Goal: Transaction & Acquisition: Purchase product/service

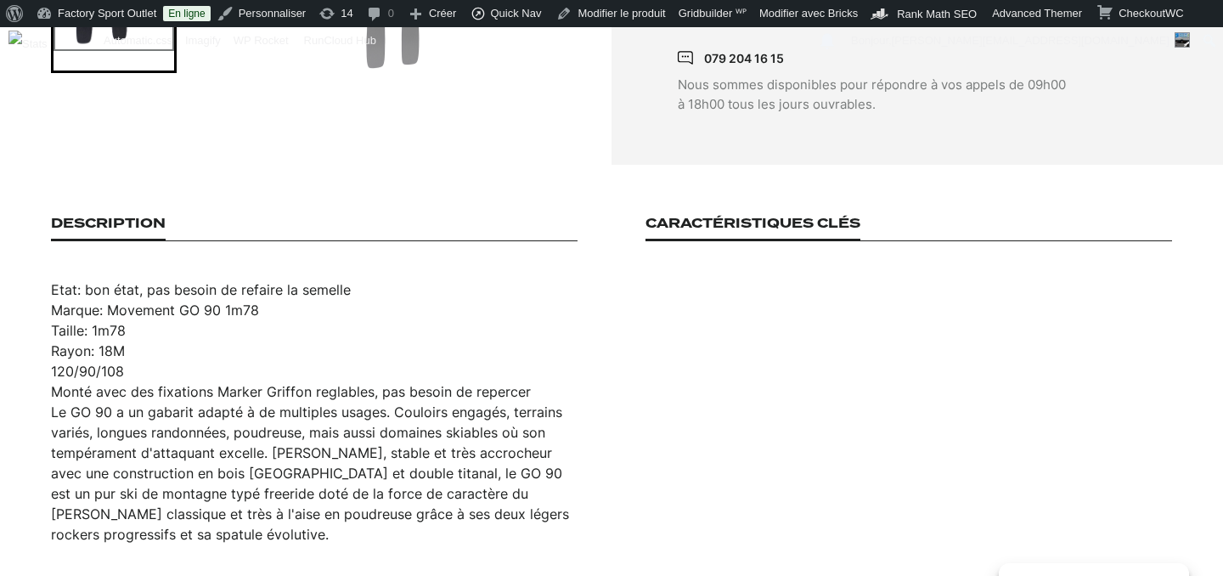
scroll to position [997, 0]
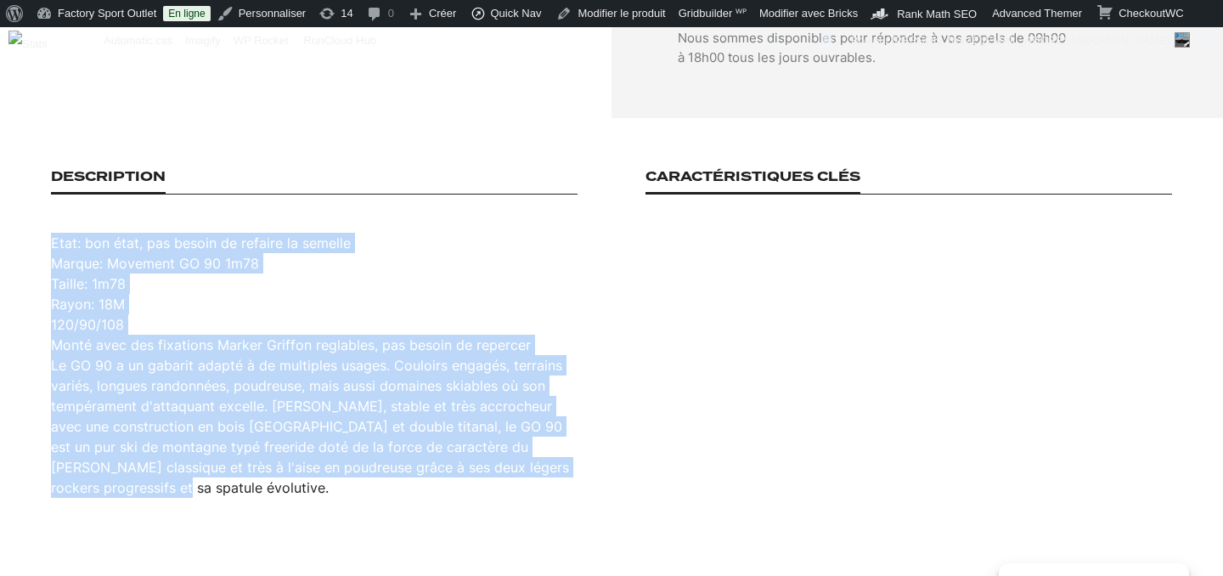
drag, startPoint x: 54, startPoint y: 222, endPoint x: 227, endPoint y: 484, distance: 313.9
click at [226, 485] on section "Description Etat: bon état, pas besoin de refaire la semelle Marque: Movement G…" at bounding box center [611, 333] width 1223 height 431
copy div "Etat: bon état, pas besoin de refaire la semelle Marque: Movement GO 90 1m78 Ta…"
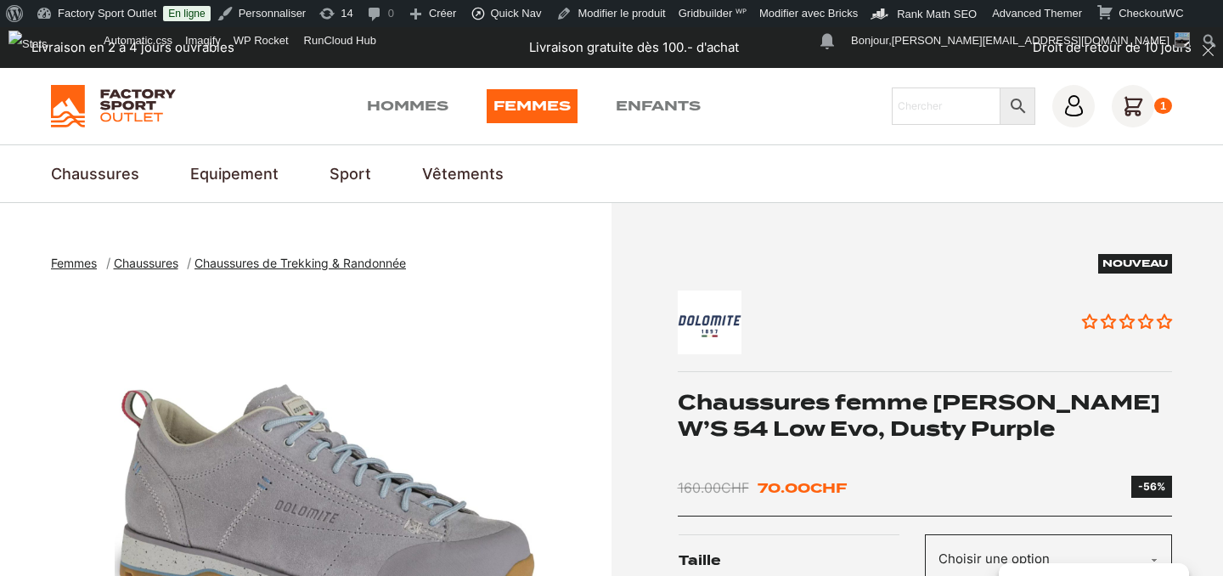
scroll to position [97, 0]
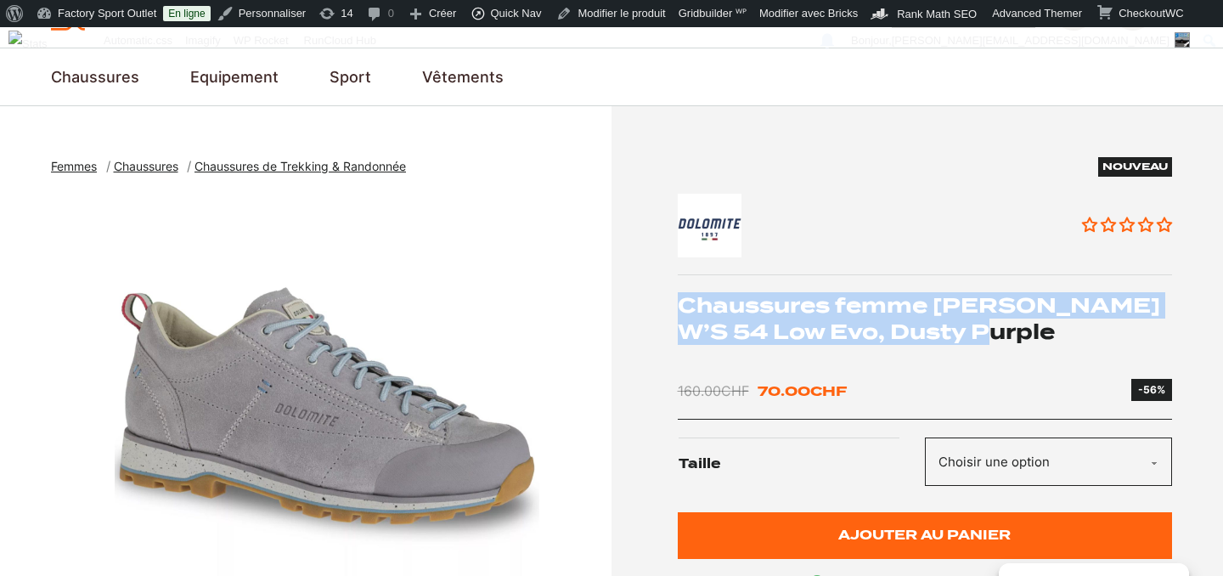
drag, startPoint x: 683, startPoint y: 304, endPoint x: 1128, endPoint y: 322, distance: 446.1
click at [1128, 322] on h1 "Chaussures femme Dolomite W’S 54 Low Evo, Dusty Purple" at bounding box center [925, 318] width 495 height 53
copy h1 "Chaussures femme Dolomite W’S 54 Low Evo, Dusty Purple"
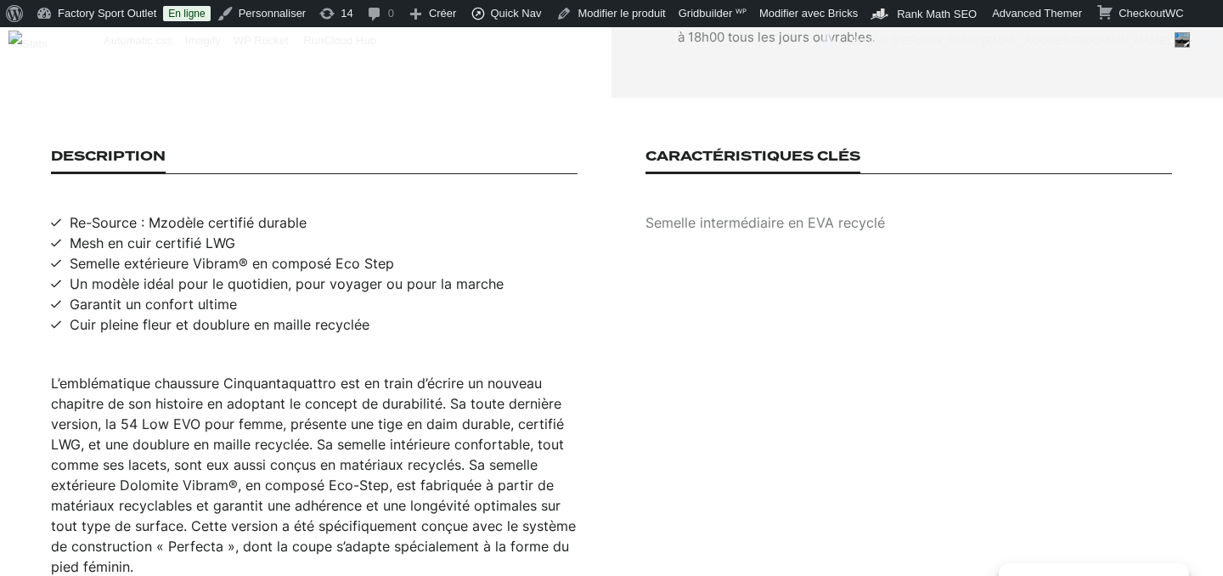
scroll to position [1047, 0]
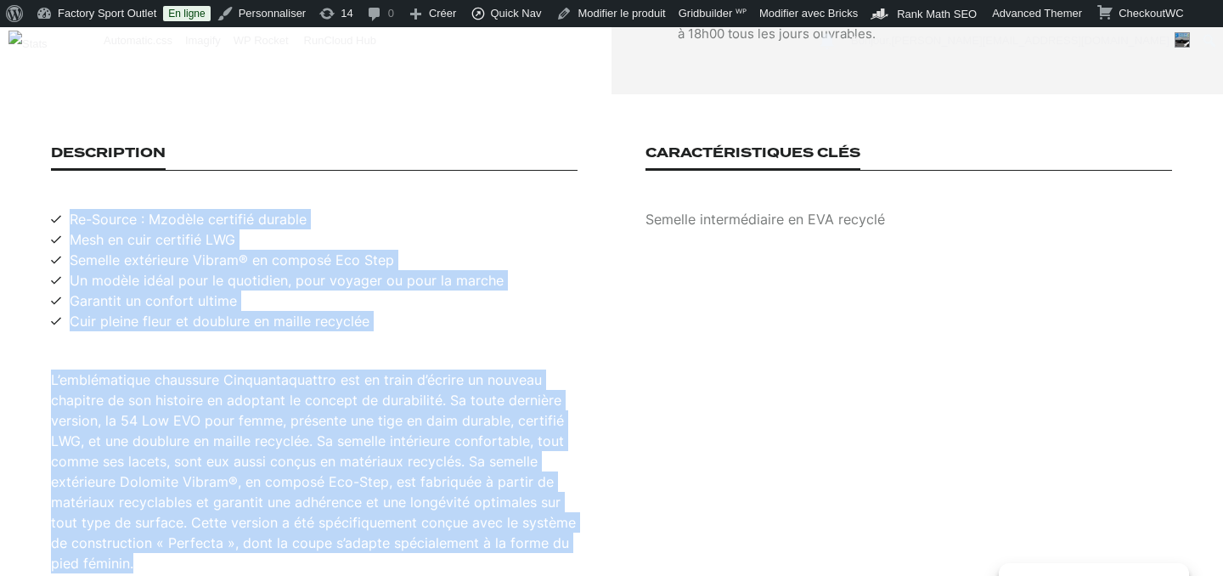
drag, startPoint x: 70, startPoint y: 200, endPoint x: 227, endPoint y: 541, distance: 375.8
click at [227, 541] on div "Description Re-Source : Mzodèle certifié durable Mesh en cuir certifié LWG Seme…" at bounding box center [314, 359] width 526 height 428
copy div "Re-Source : Mzodèle certifié durable Mesh en cuir certifié LWG Semelle extérieu…"
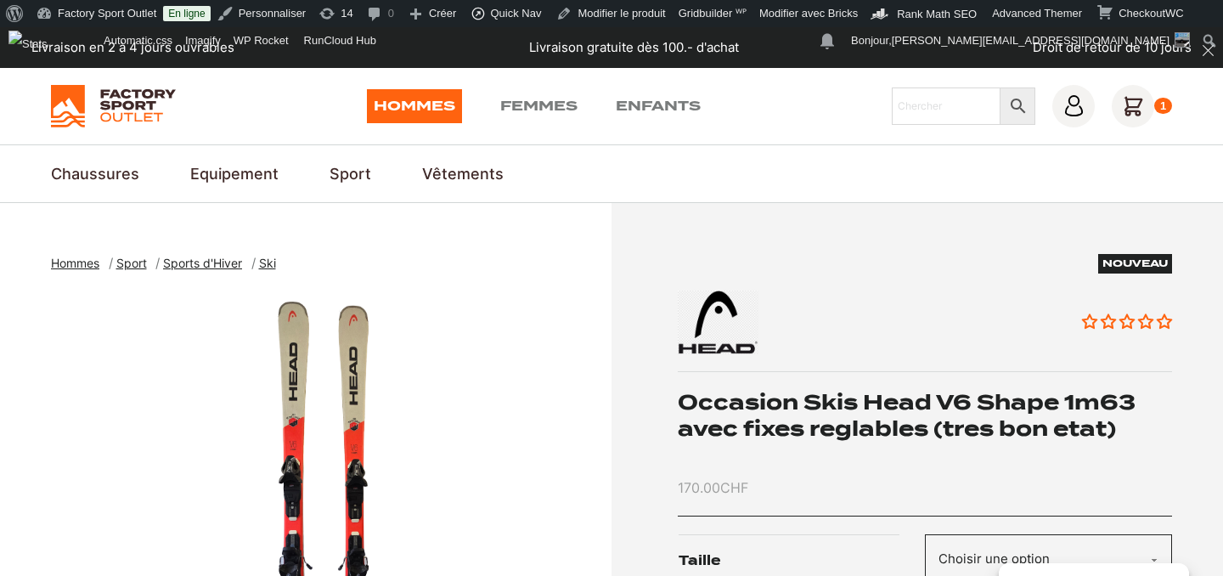
click at [295, 459] on img "1 of 3" at bounding box center [327, 502] width 552 height 425
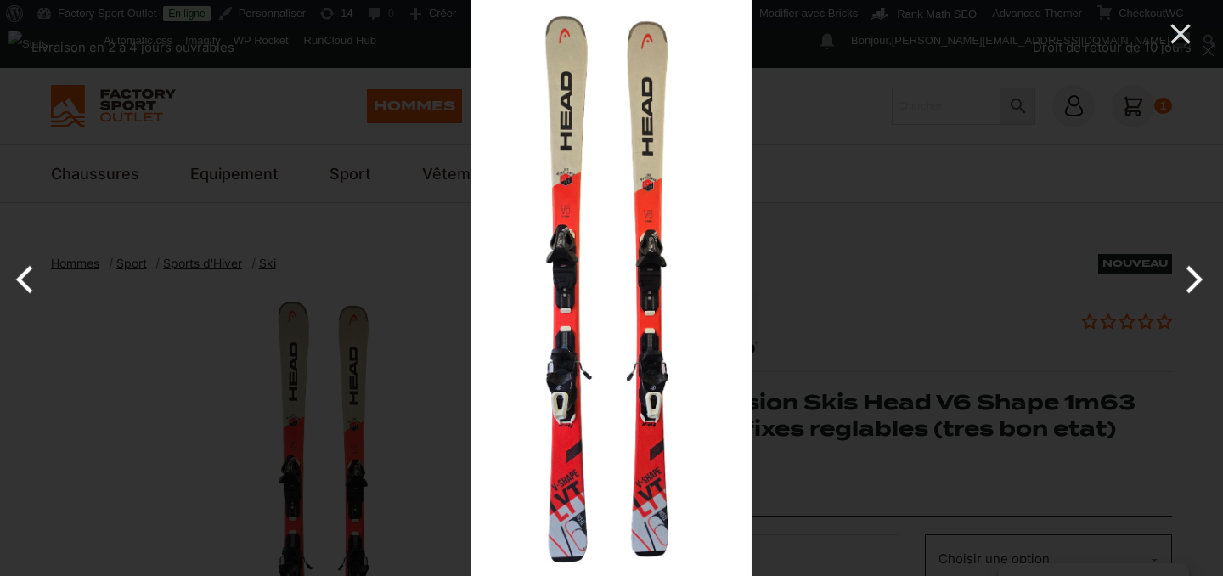
click at [1194, 284] on button "Next" at bounding box center [1191, 279] width 64 height 85
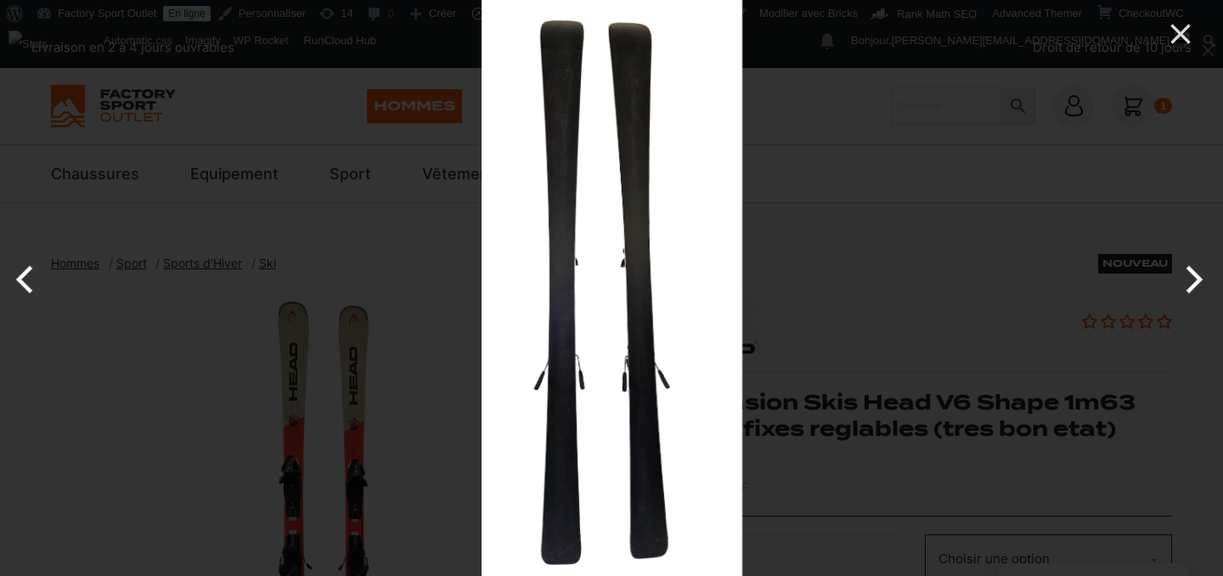
click at [582, 292] on img at bounding box center [611, 288] width 261 height 576
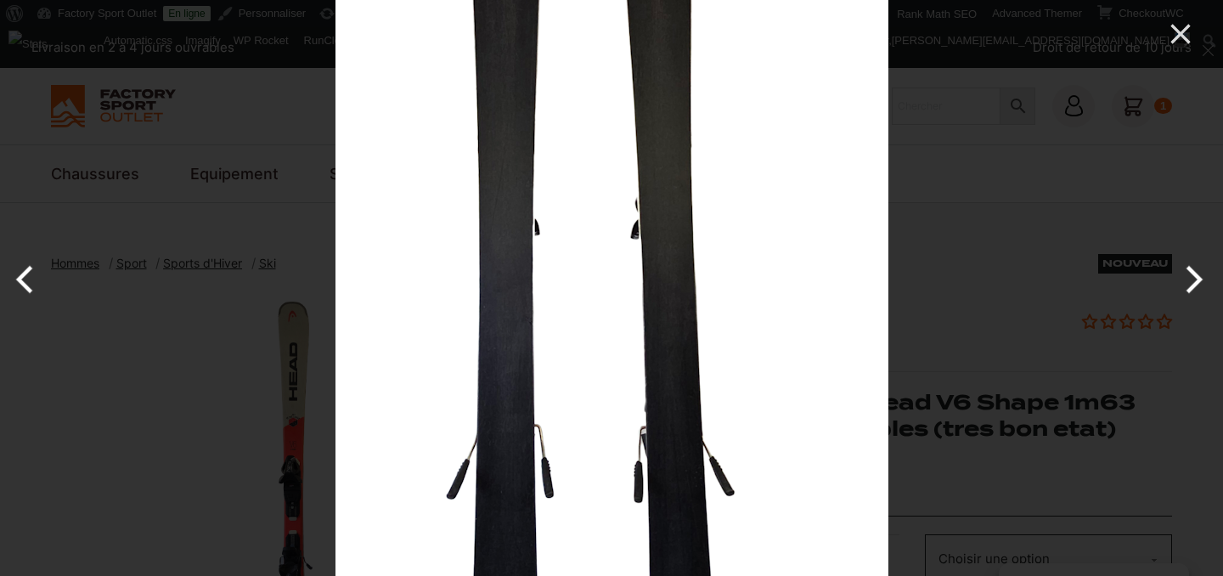
click at [582, 292] on img at bounding box center [611, 282] width 553 height 1221
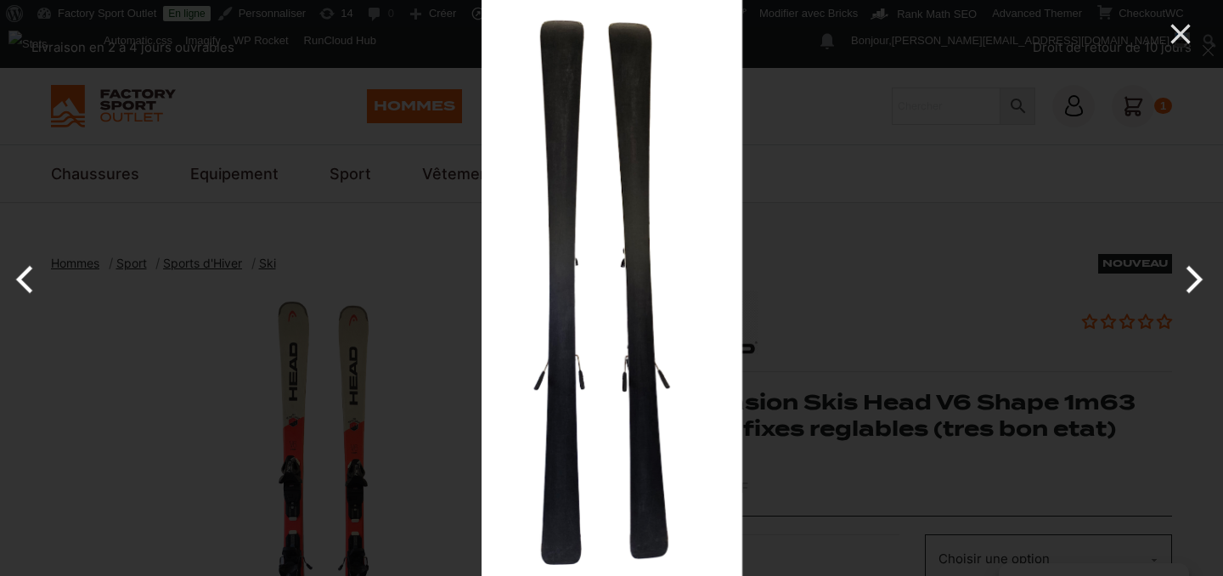
click at [1190, 284] on button "Next" at bounding box center [1191, 279] width 64 height 85
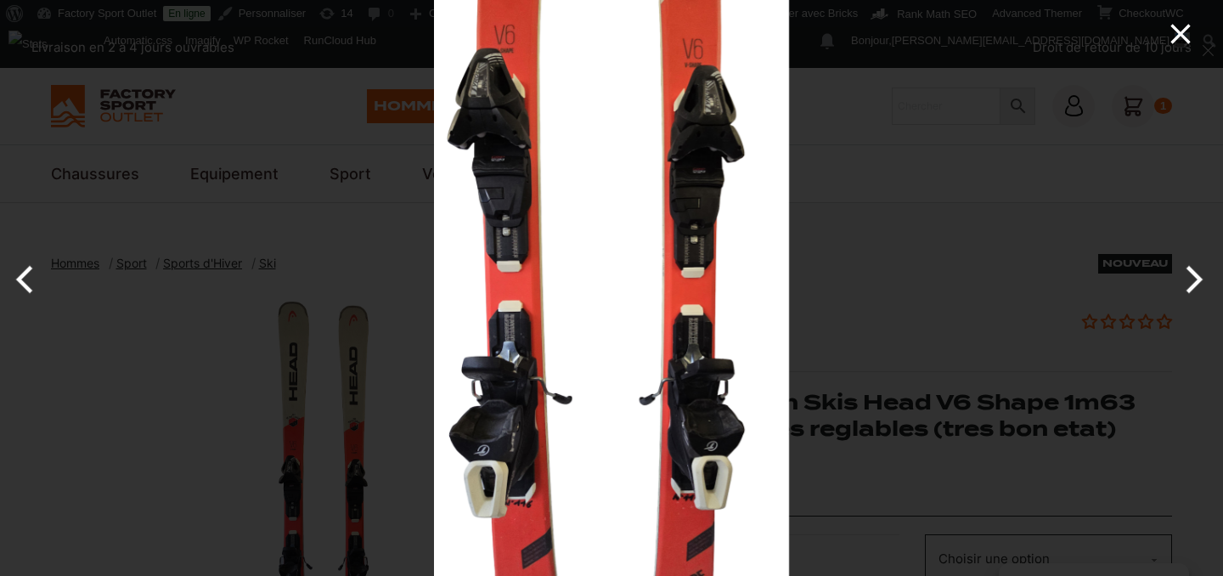
click at [1182, 34] on icon "Close" at bounding box center [1180, 34] width 20 height 20
